Goal: Task Accomplishment & Management: Use online tool/utility

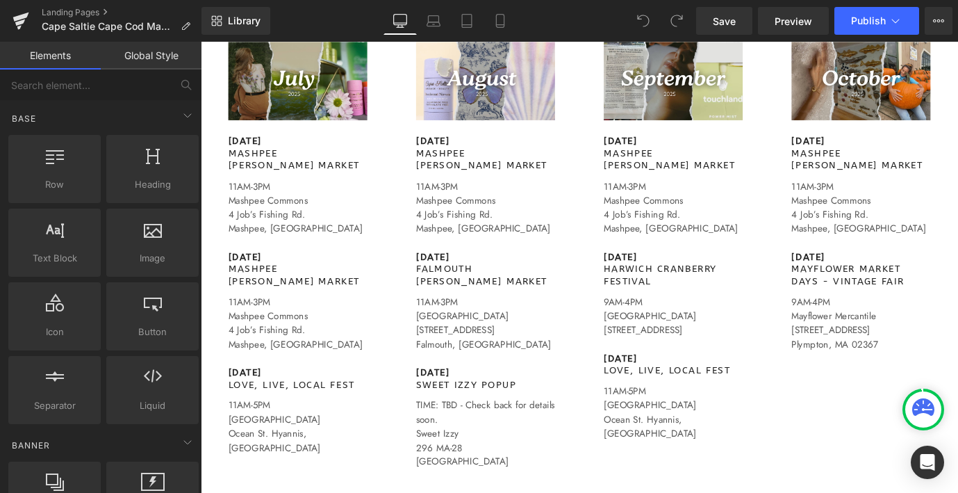
scroll to position [1119, 0]
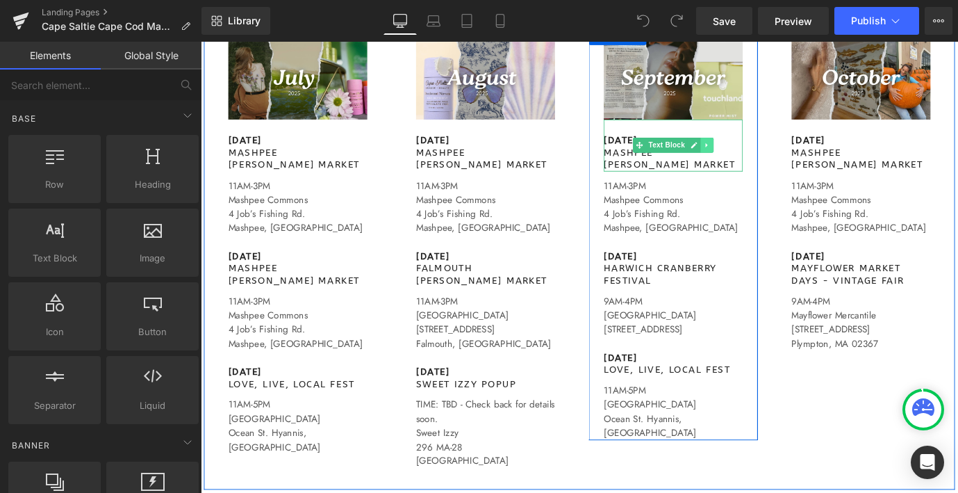
click at [761, 159] on icon at bounding box center [763, 156] width 8 height 8
click at [772, 160] on icon at bounding box center [770, 156] width 8 height 8
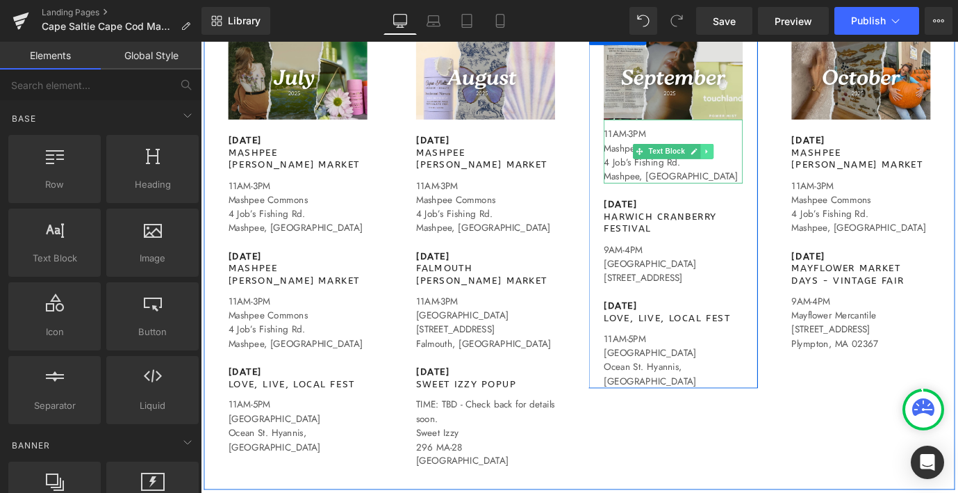
click at [767, 163] on link at bounding box center [763, 163] width 15 height 17
click at [773, 166] on icon at bounding box center [770, 163] width 8 height 8
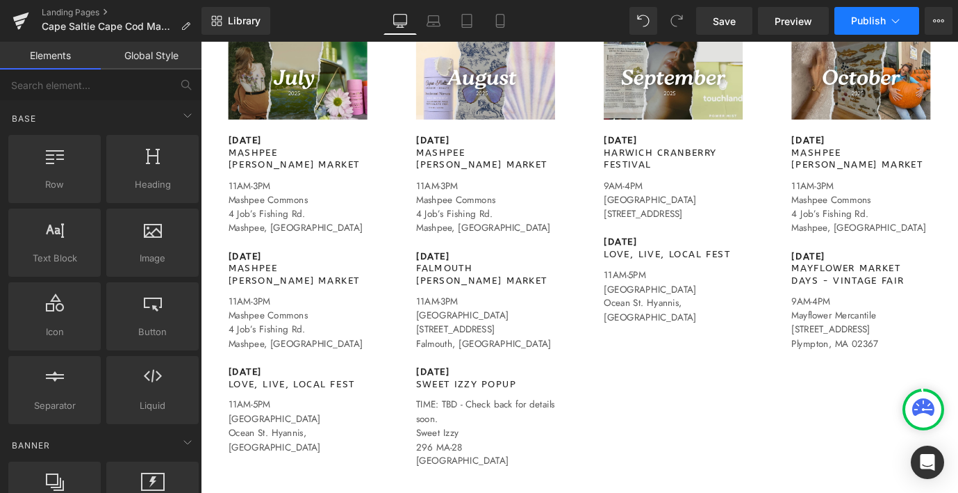
click at [893, 17] on icon at bounding box center [896, 21] width 14 height 14
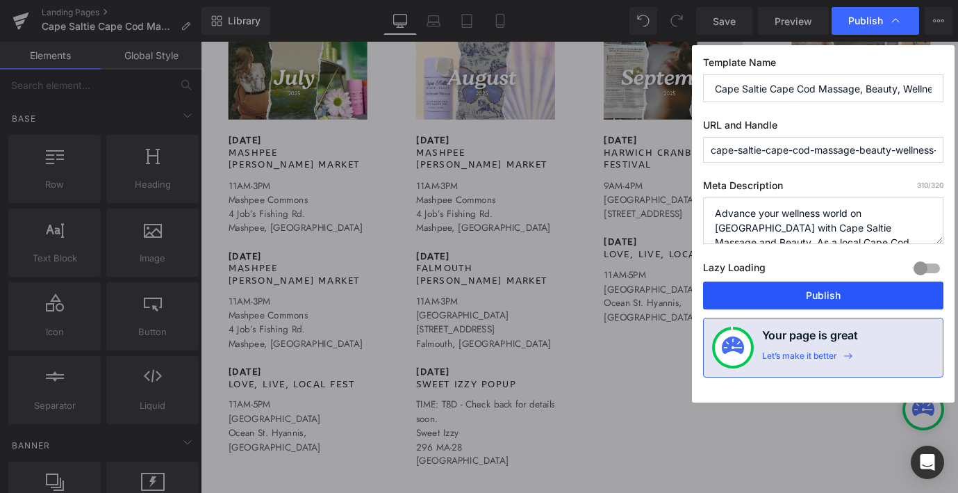
click at [798, 293] on button "Publish" at bounding box center [823, 295] width 240 height 28
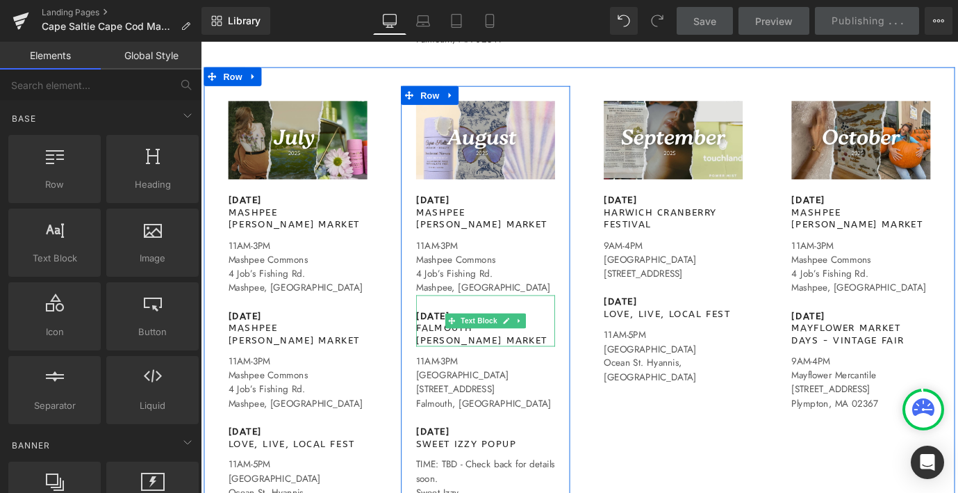
scroll to position [1051, 0]
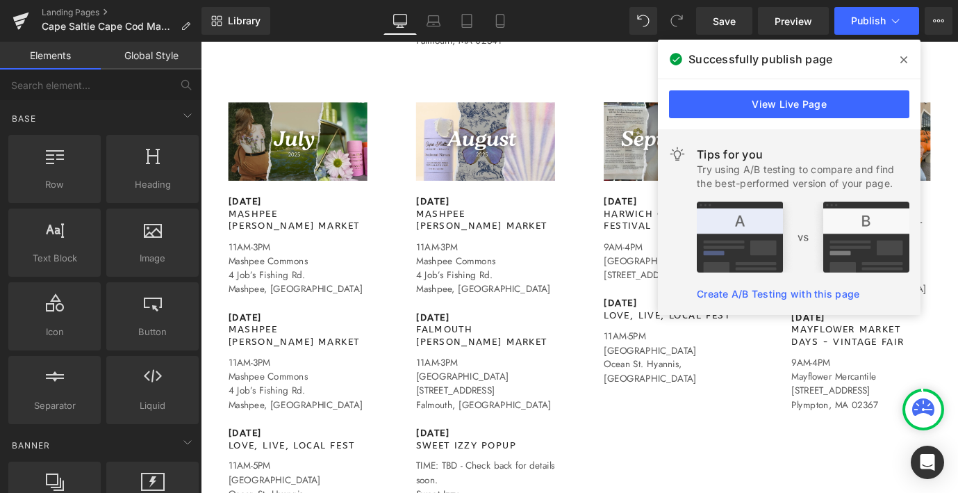
click at [903, 60] on icon at bounding box center [903, 59] width 7 height 11
